Goal: Task Accomplishment & Management: Manage account settings

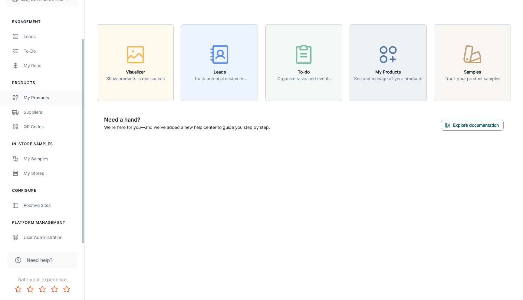
scroll to position [46, 0]
click at [34, 206] on div "Roomvo Sites" at bounding box center [51, 205] width 55 height 7
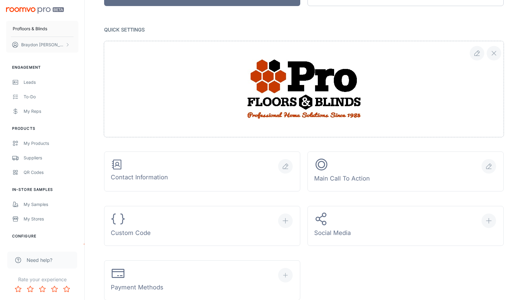
scroll to position [114, 0]
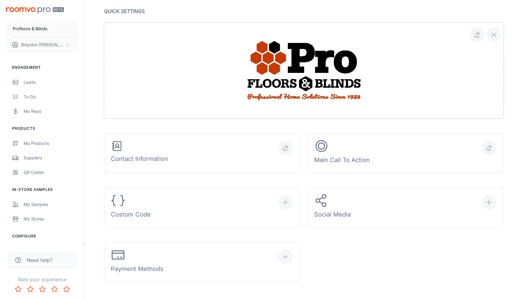
click at [221, 82] on div at bounding box center [303, 71] width 399 height 96
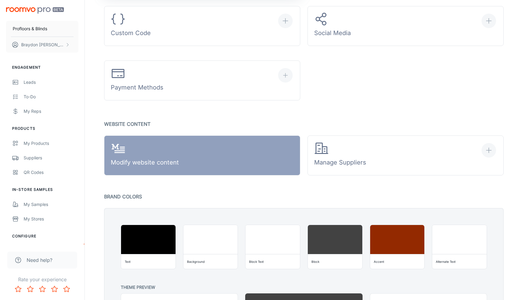
scroll to position [297, 0]
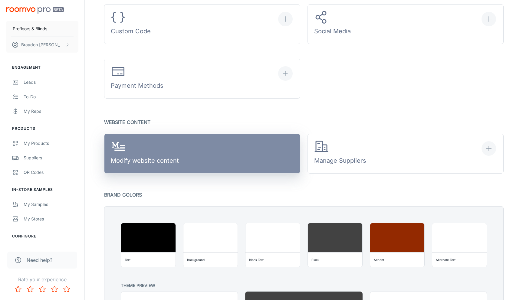
click at [212, 159] on link "Modify website content" at bounding box center [202, 154] width 196 height 40
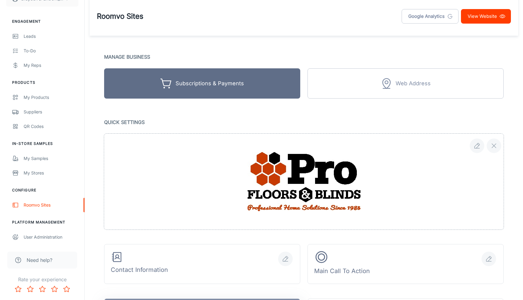
scroll to position [0, 0]
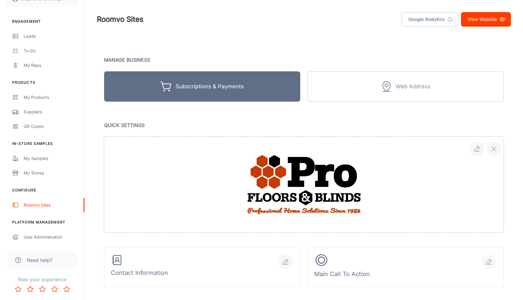
click at [497, 21] on link "View Website" at bounding box center [486, 19] width 50 height 15
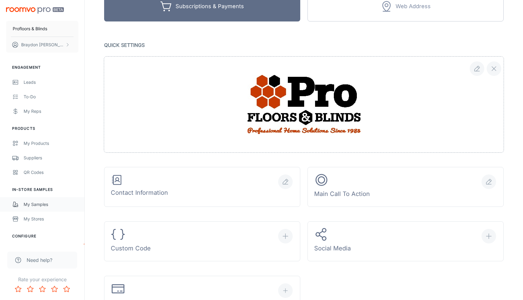
scroll to position [46, 0]
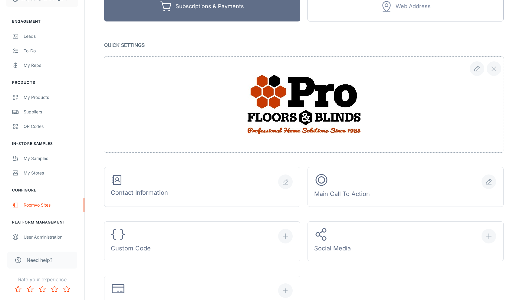
click at [52, 215] on div "Engagement Leads To-do My Reps Products My Products Suppliers QR Codes In-Store…" at bounding box center [42, 127] width 84 height 233
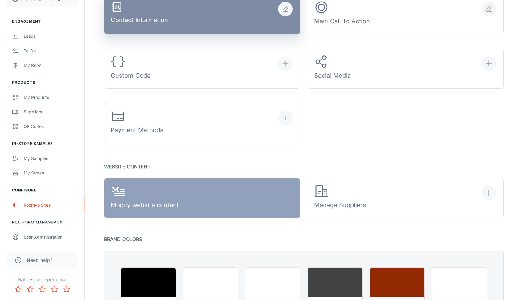
scroll to position [259, 0]
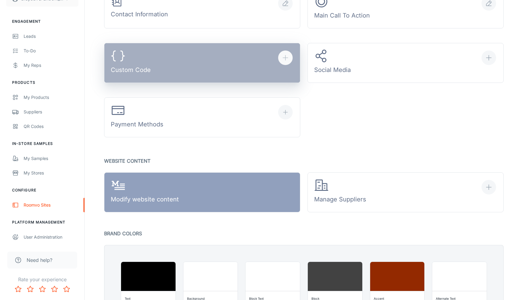
click at [194, 69] on button "Custom Code" at bounding box center [202, 63] width 196 height 40
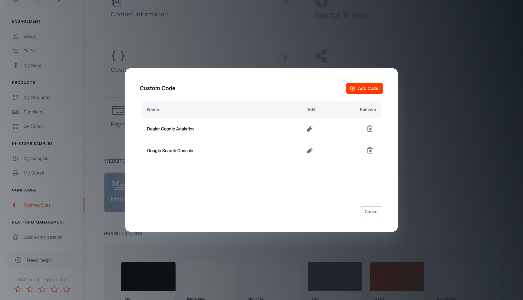
click at [351, 88] on line "button" at bounding box center [352, 88] width 2 height 0
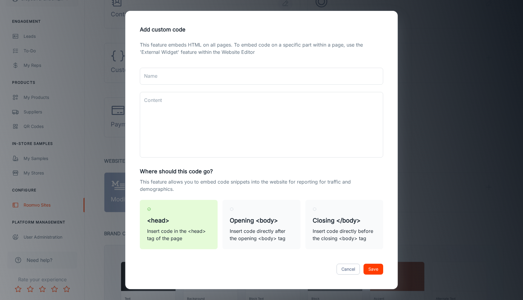
click at [344, 275] on div "Cancel Save" at bounding box center [261, 268] width 258 height 25
click at [347, 270] on button "Cancel" at bounding box center [347, 269] width 23 height 11
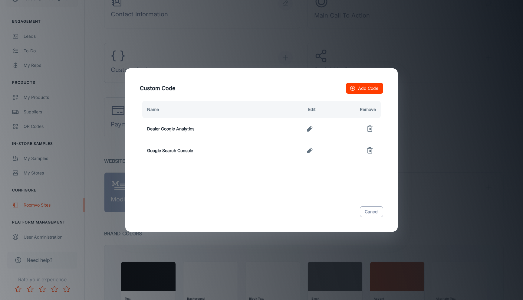
click at [370, 211] on button "Cancel" at bounding box center [371, 211] width 23 height 11
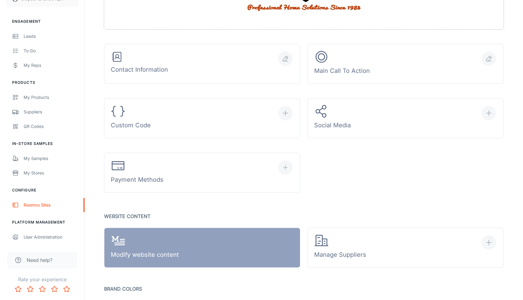
scroll to position [199, 0]
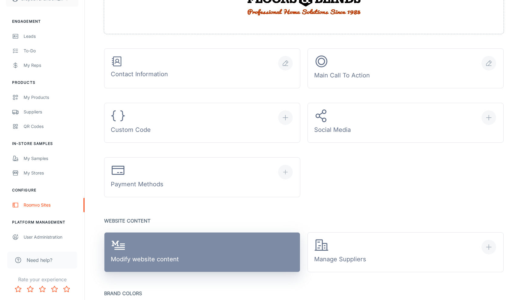
click at [207, 248] on link "Modify website content" at bounding box center [202, 252] width 196 height 40
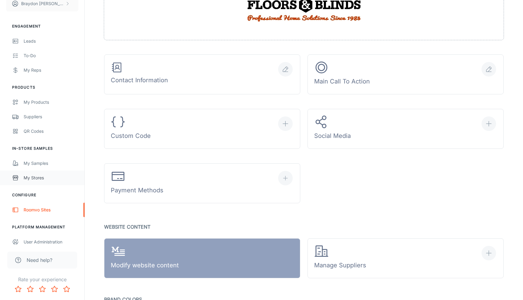
scroll to position [46, 0]
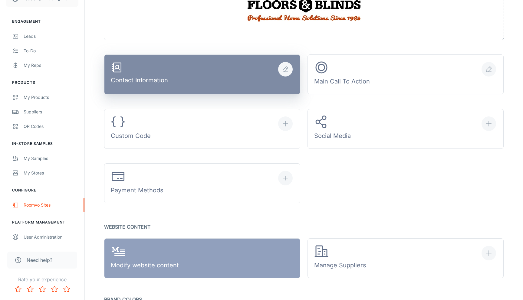
click at [194, 70] on button "Contact Information" at bounding box center [202, 74] width 196 height 40
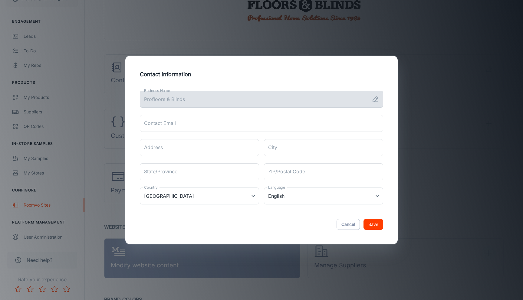
click at [202, 47] on div "Contact Information Business Name Profloors & Blinds Business Name Contact Emai…" at bounding box center [261, 150] width 523 height 300
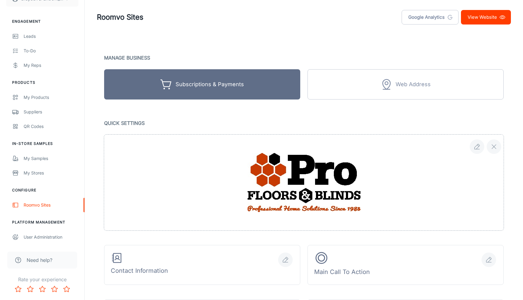
scroll to position [0, 0]
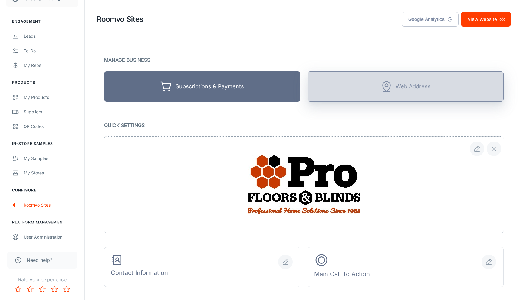
click at [386, 72] on button "Web Address" at bounding box center [405, 86] width 196 height 30
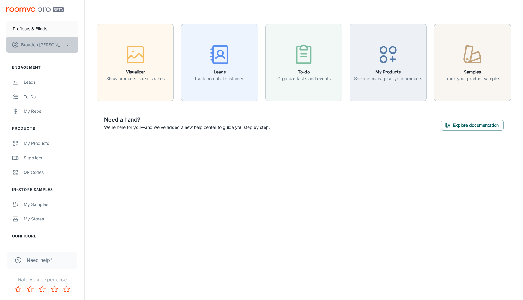
click at [65, 43] on icon "scrollable content" at bounding box center [67, 44] width 5 height 5
click at [110, 186] on div at bounding box center [261, 150] width 523 height 300
click at [47, 218] on div "My Stores" at bounding box center [51, 219] width 55 height 7
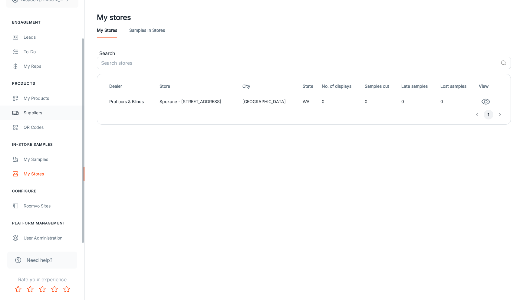
scroll to position [46, 0]
click at [36, 203] on div "Roomvo Sites" at bounding box center [51, 205] width 55 height 7
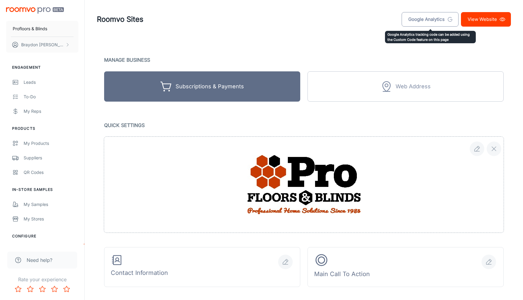
click at [426, 23] on link "Google Analytics" at bounding box center [429, 19] width 57 height 15
